Goal: Contribute content

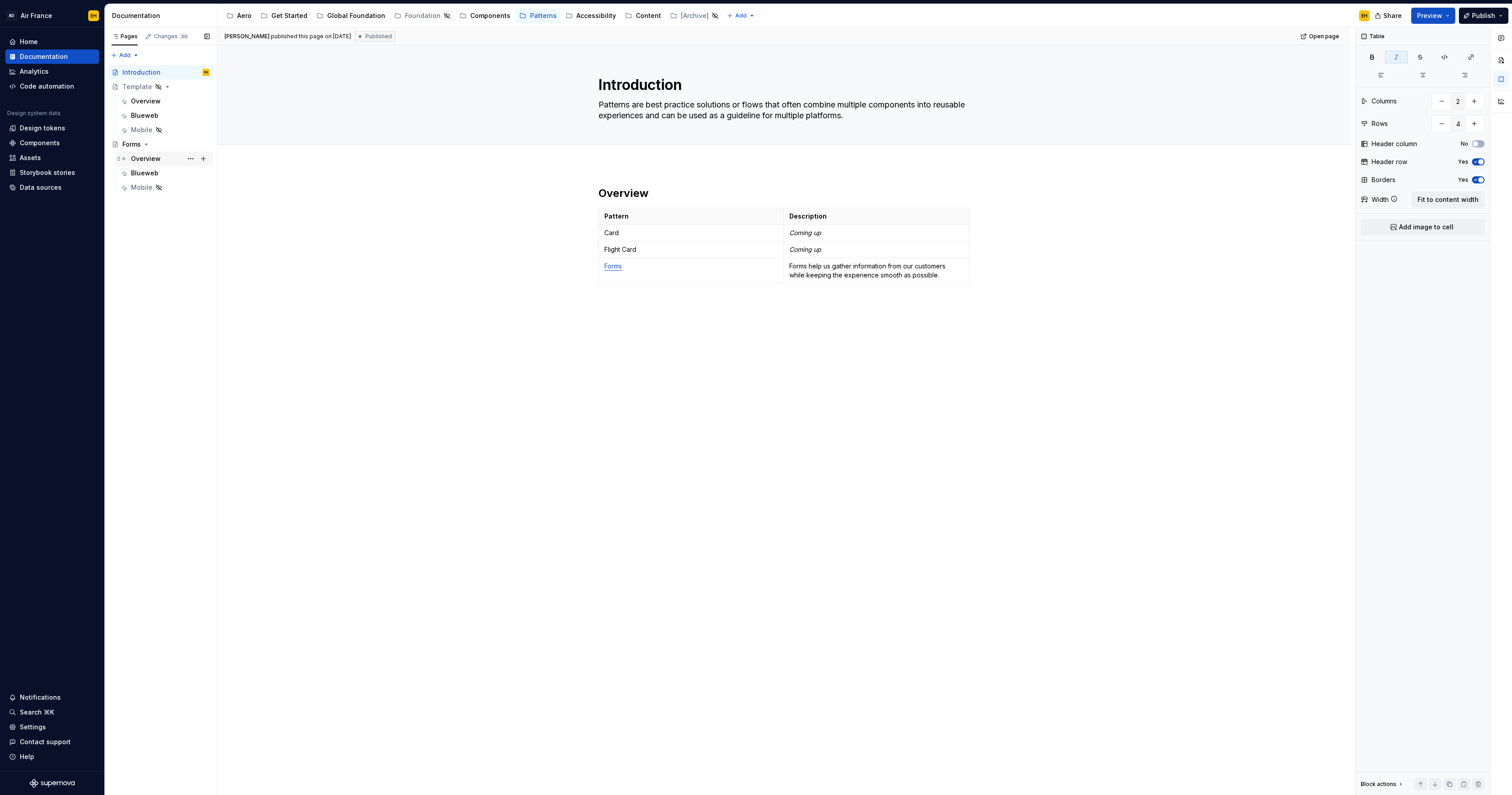
click at [147, 160] on div "Overview" at bounding box center [146, 158] width 30 height 9
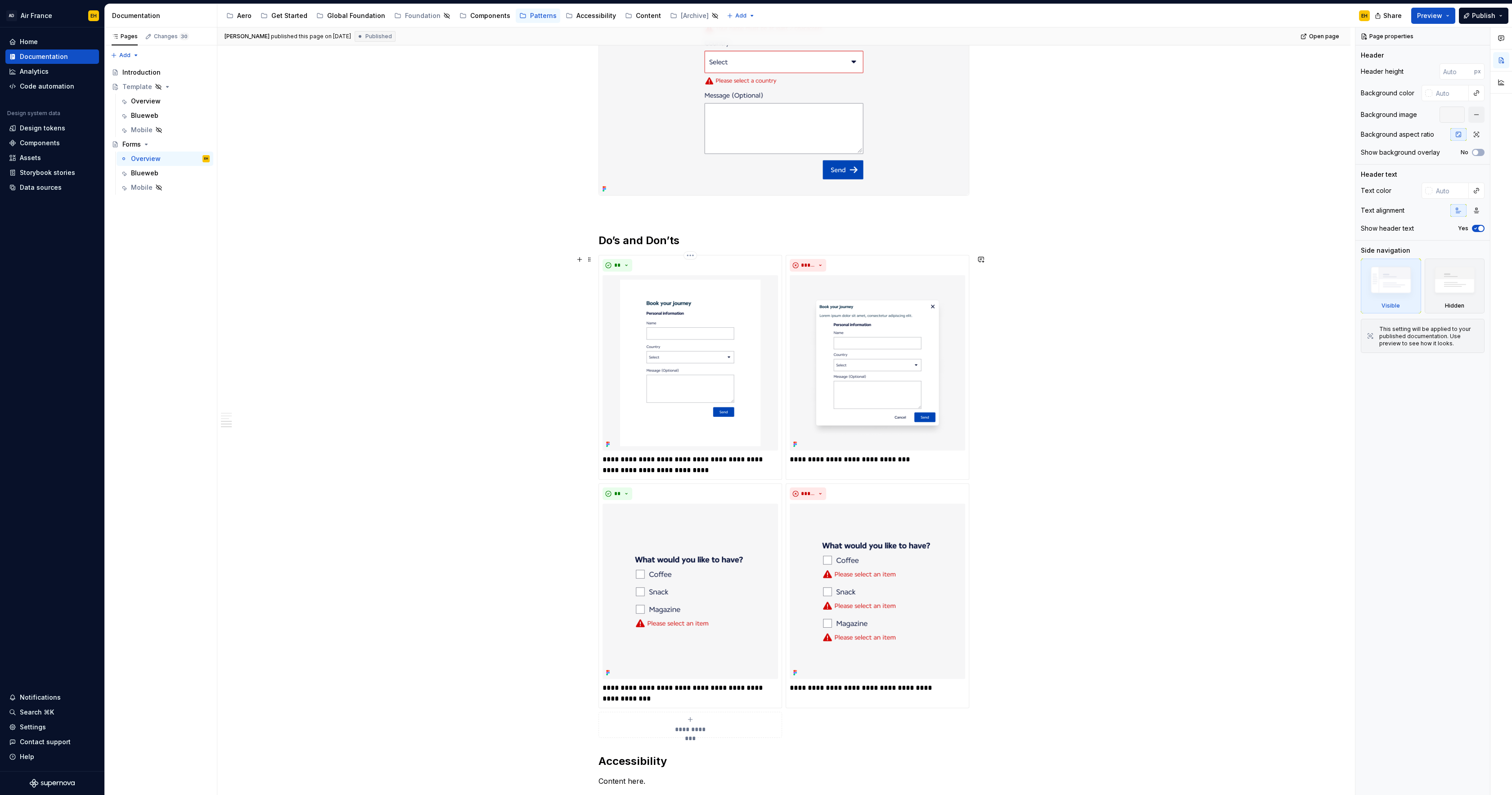
scroll to position [1556, 0]
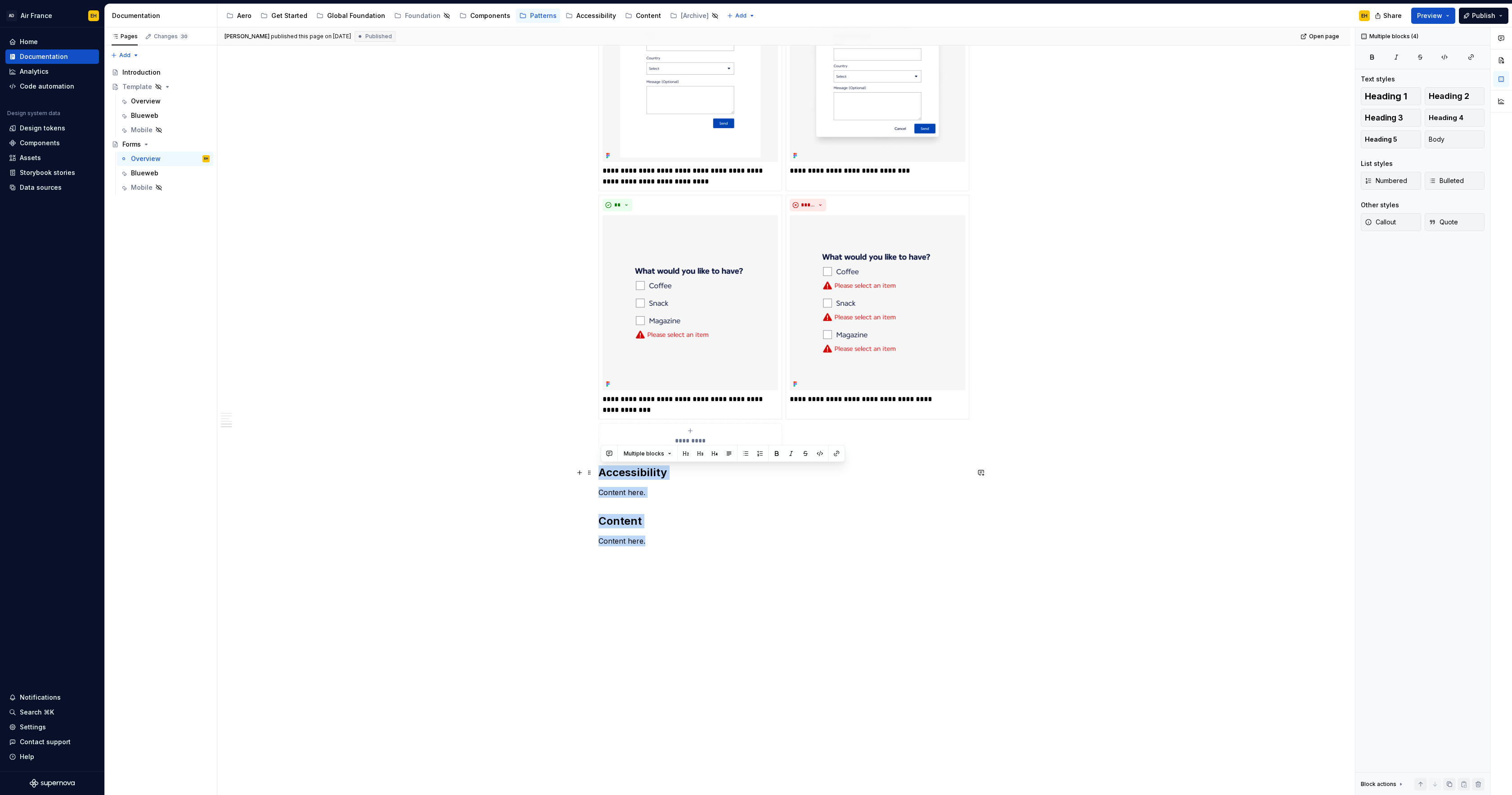
drag, startPoint x: 616, startPoint y: 527, endPoint x: 548, endPoint y: 471, distance: 88.1
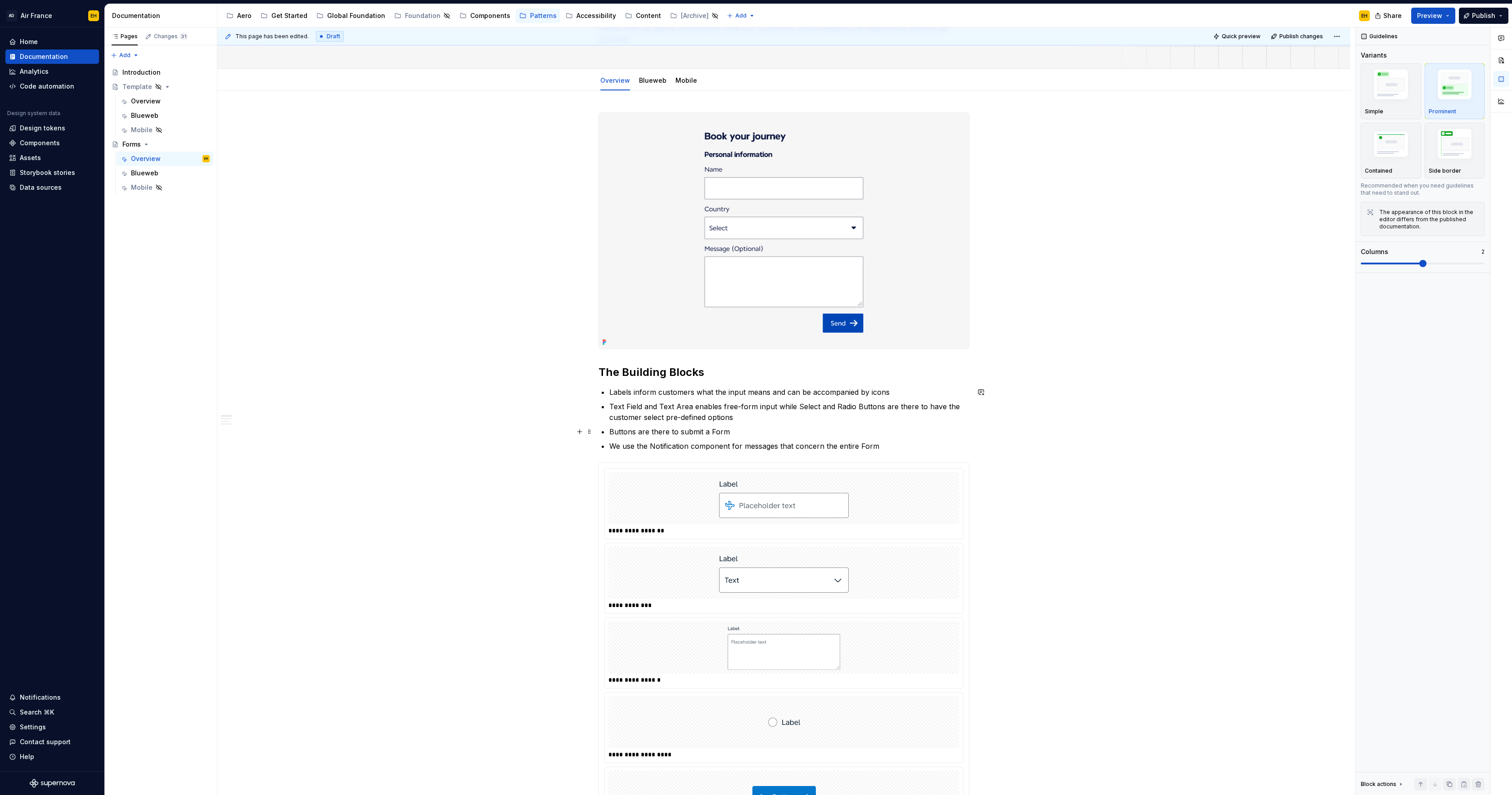
scroll to position [0, 0]
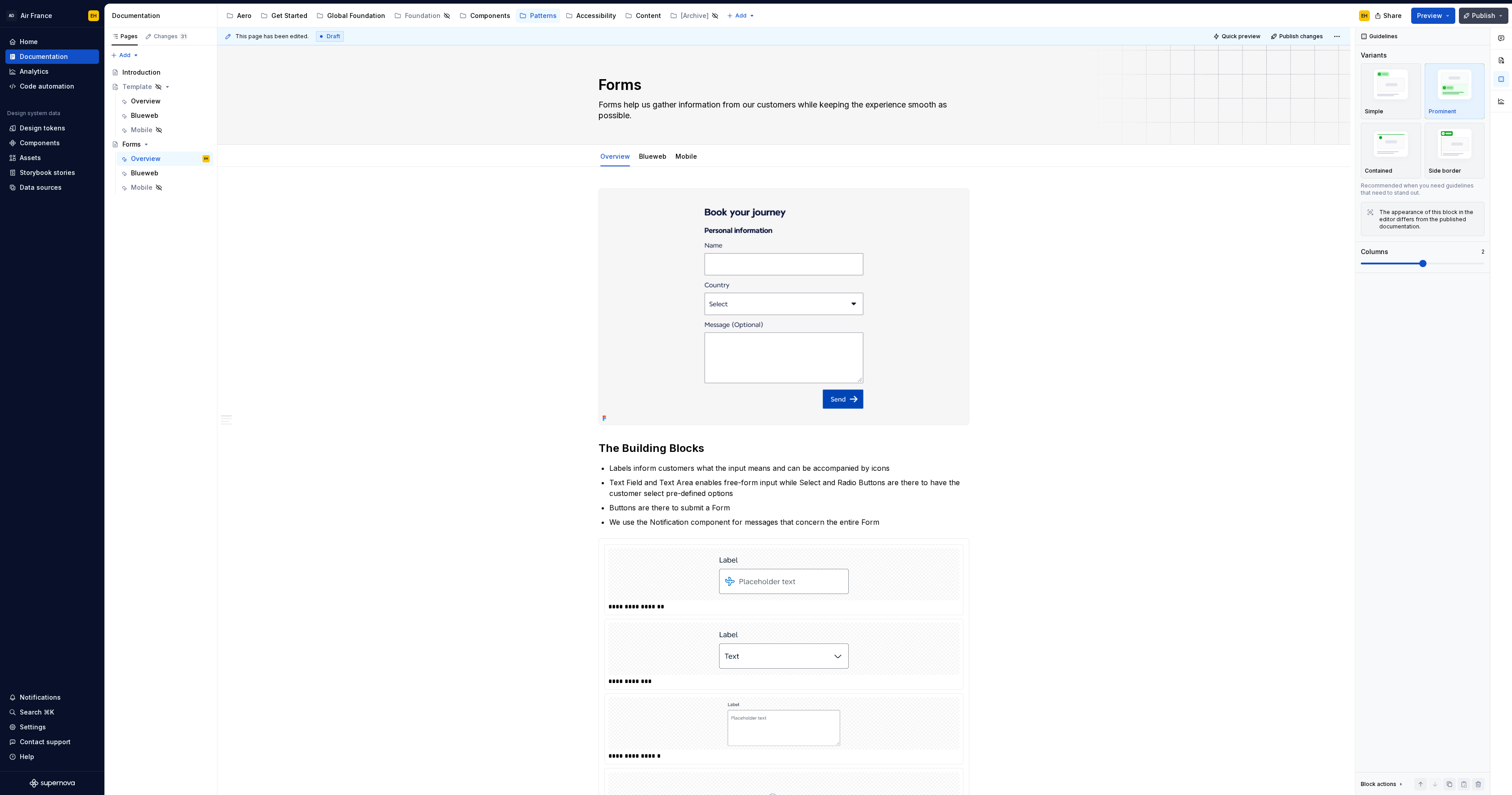
click at [1470, 11] on button "Publish" at bounding box center [1484, 16] width 49 height 16
click at [1409, 79] on span "Publish changes" at bounding box center [1401, 75] width 53 height 9
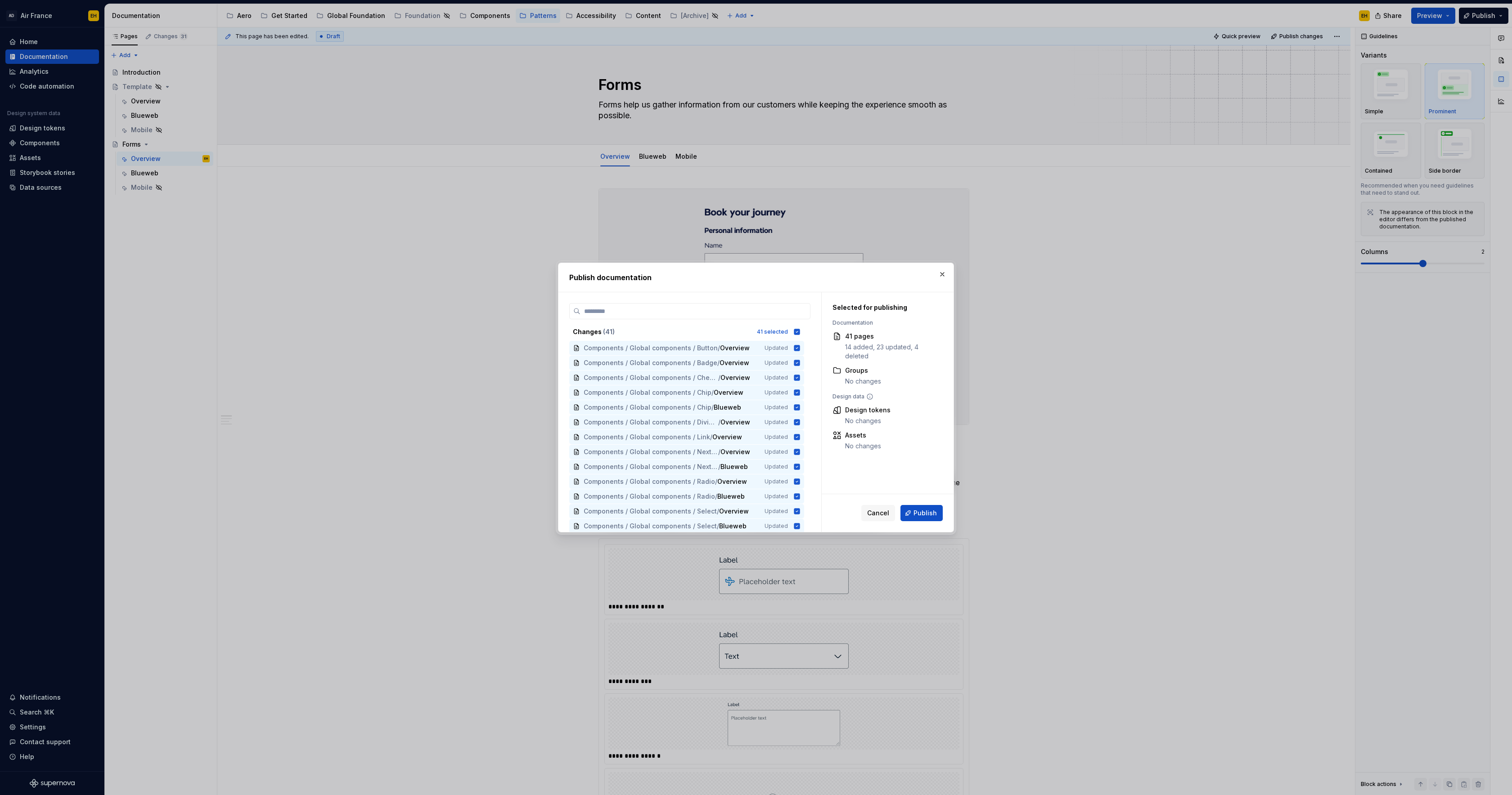
drag, startPoint x: 803, startPoint y: 333, endPoint x: 762, endPoint y: 383, distance: 64.7
click at [800, 333] on icon at bounding box center [797, 331] width 6 height 6
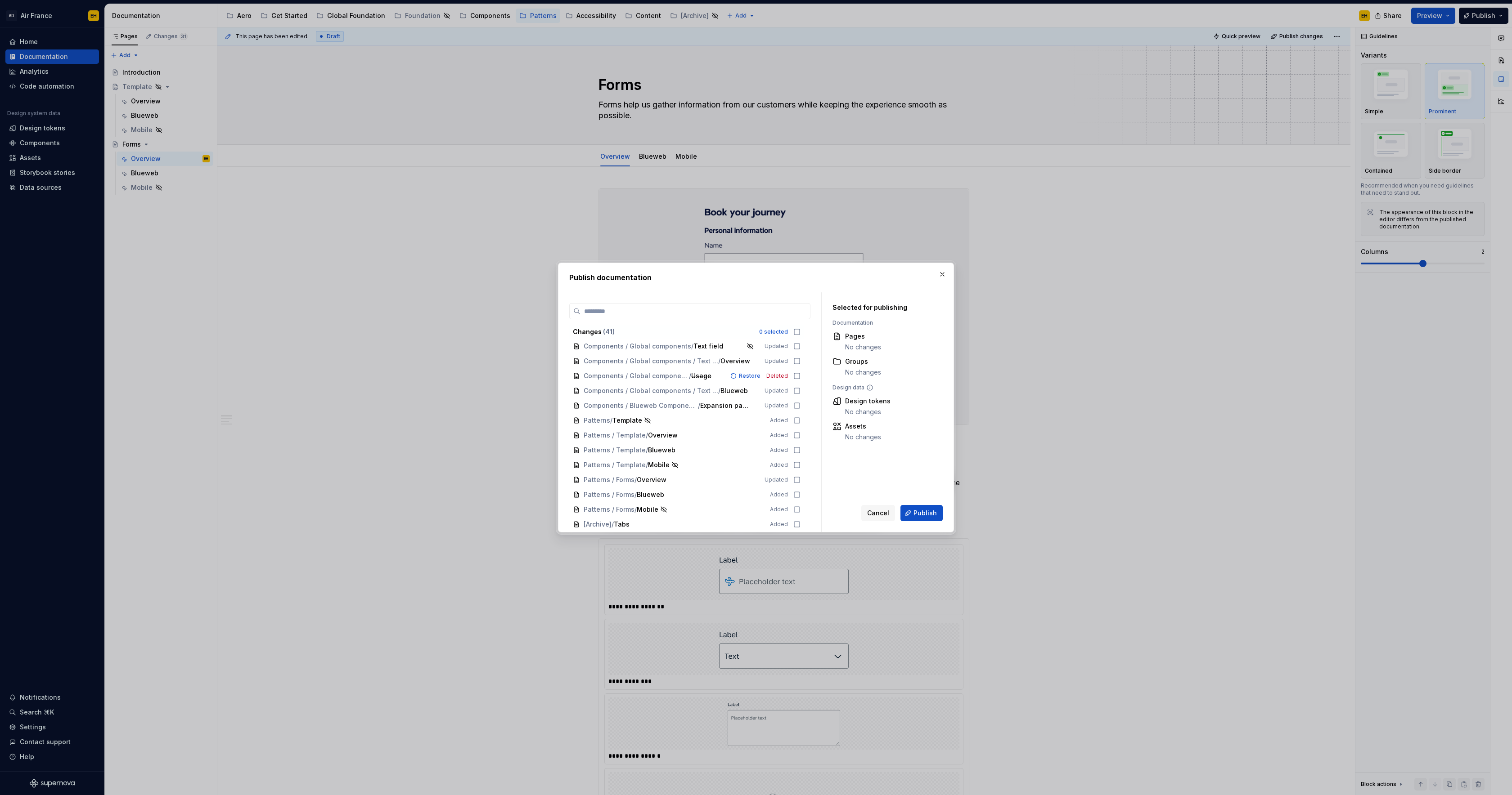
scroll to position [417, 0]
click at [801, 376] on icon at bounding box center [797, 376] width 7 height 7
click at [932, 516] on span "Publish" at bounding box center [925, 513] width 23 height 9
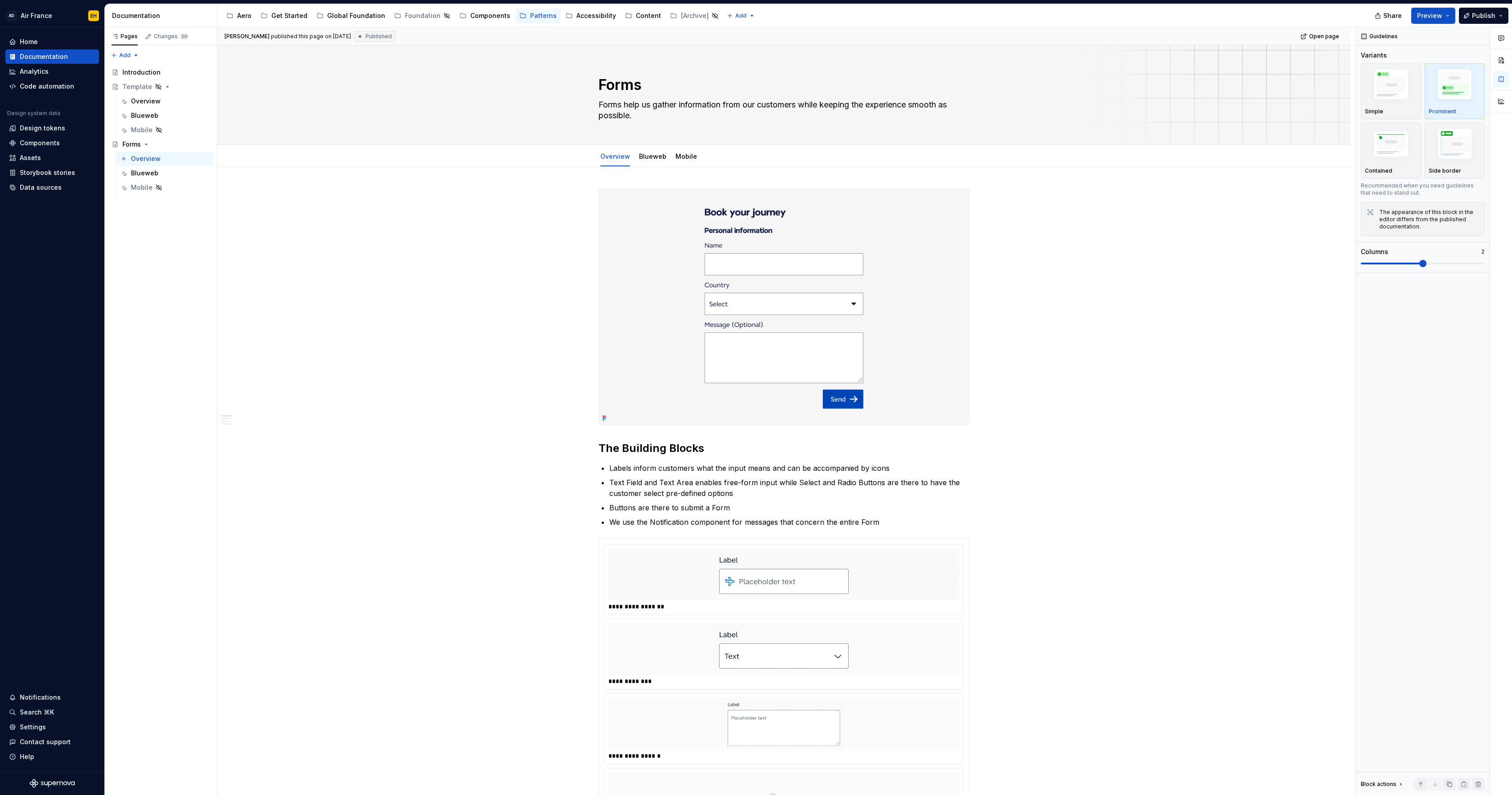
type textarea "*"
